Goal: Navigation & Orientation: Go to known website

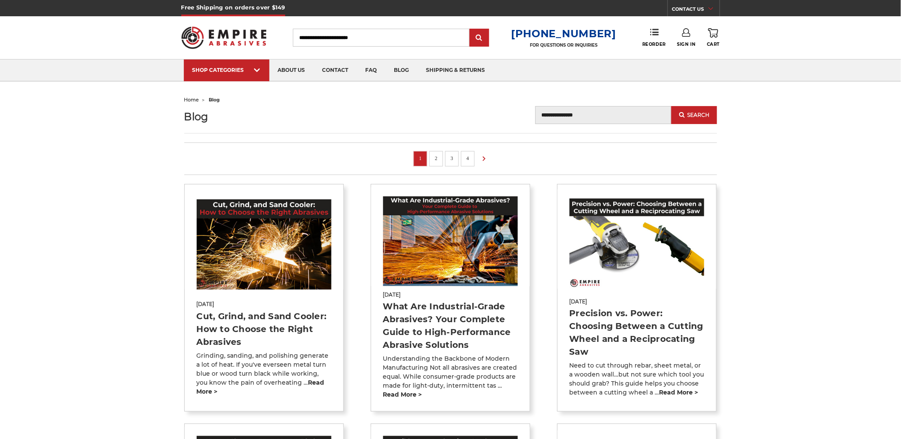
click at [229, 38] on img at bounding box center [224, 37] width 86 height 33
